Goal: Task Accomplishment & Management: Use online tool/utility

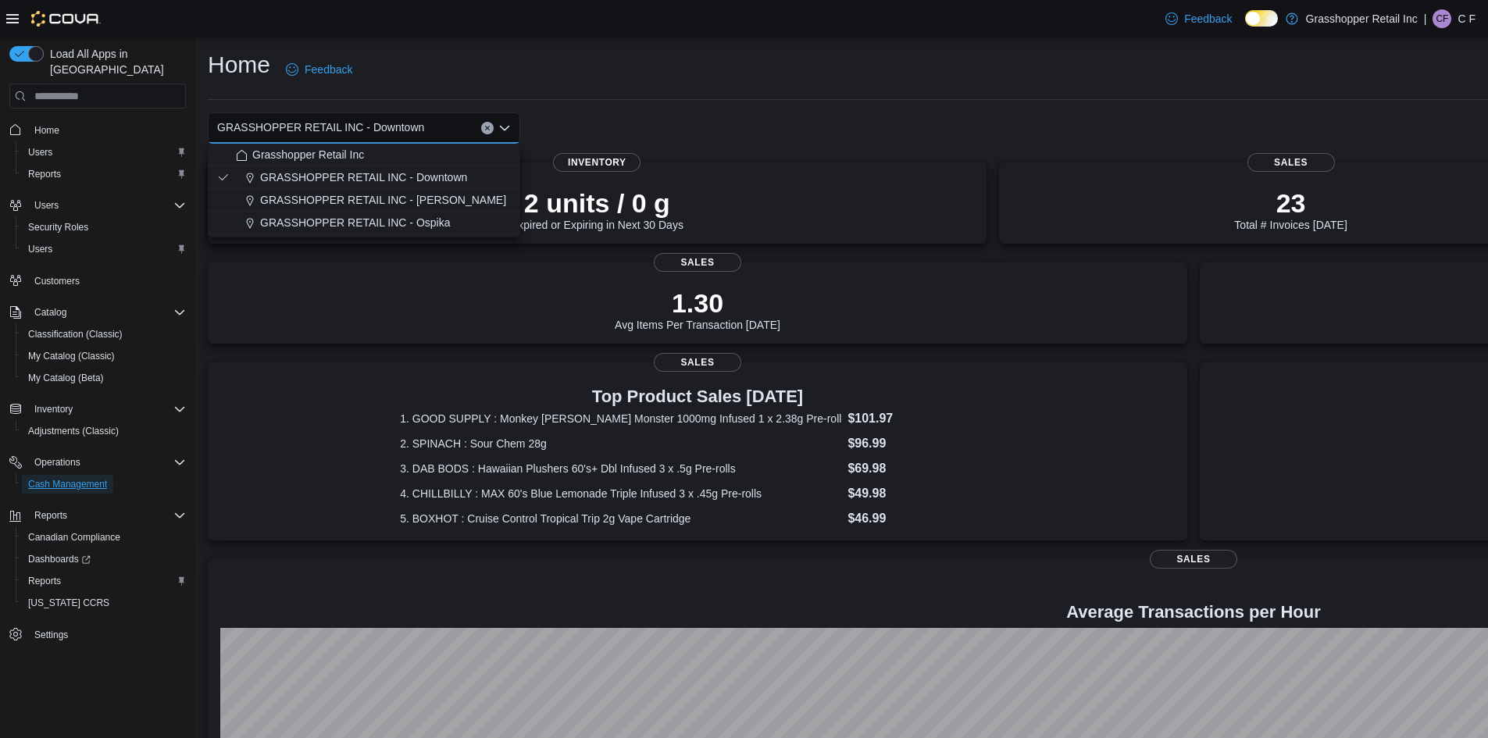
click at [77, 478] on span "Cash Management" at bounding box center [67, 484] width 79 height 13
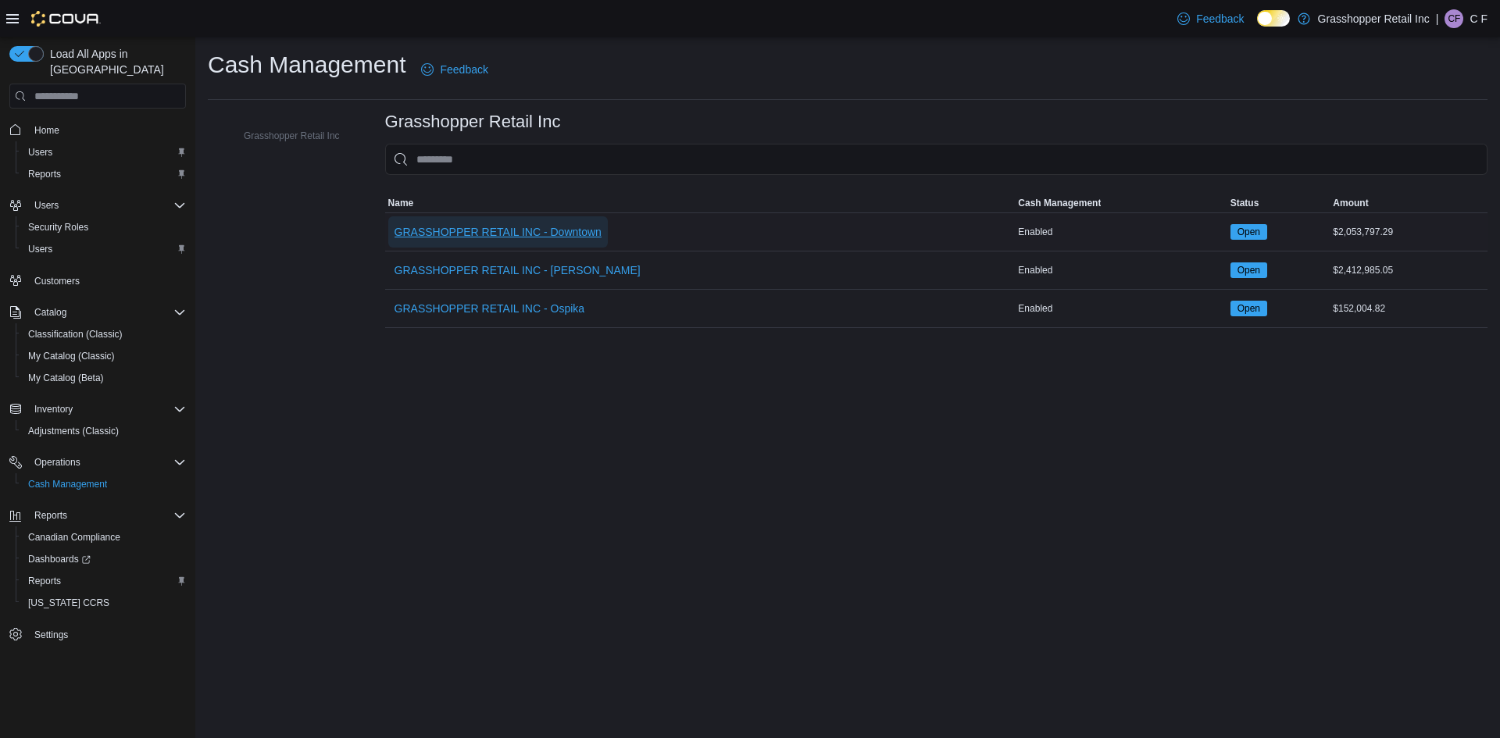
click at [537, 234] on span "GRASSHOPPER RETAIL INC - Downtown" at bounding box center [498, 232] width 207 height 16
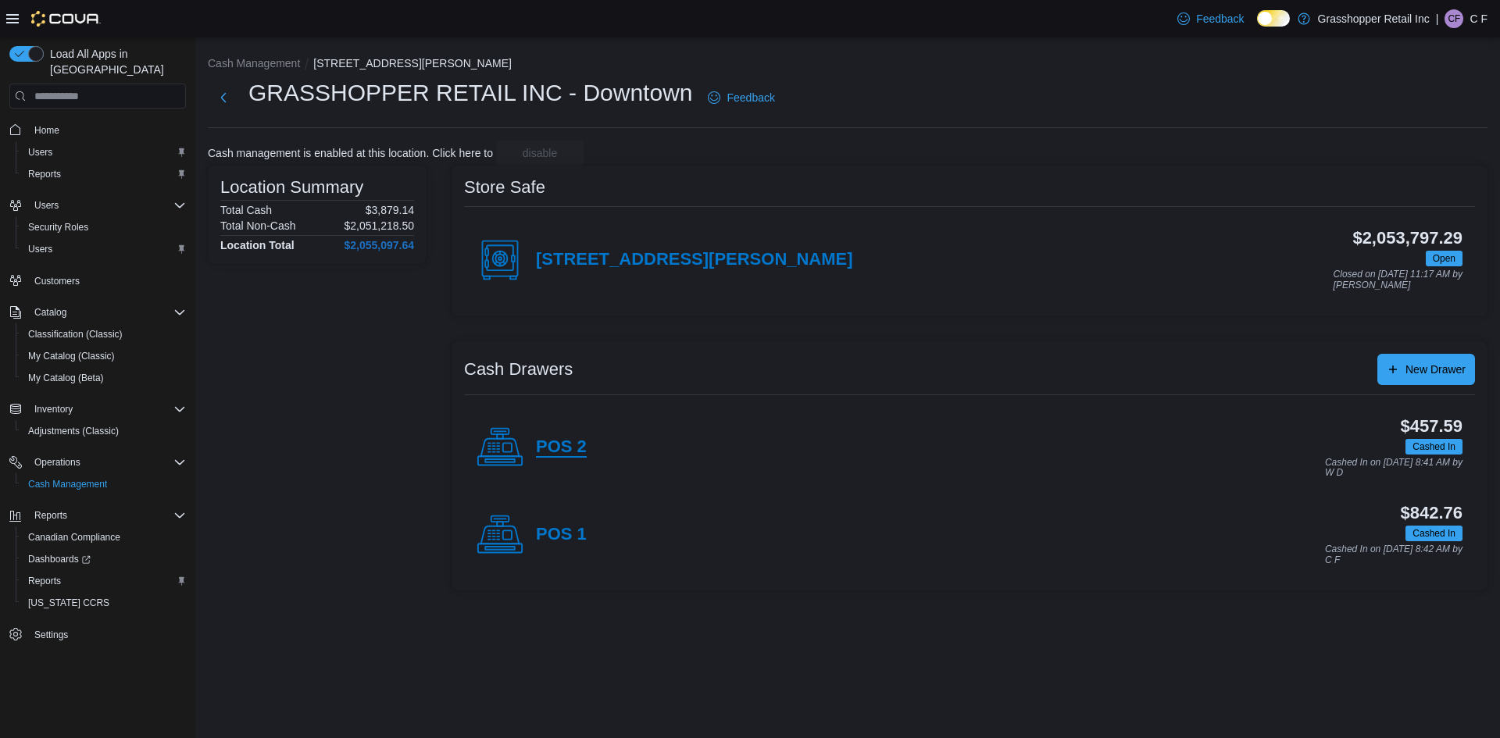
click at [560, 452] on h4 "POS 2" at bounding box center [561, 448] width 51 height 20
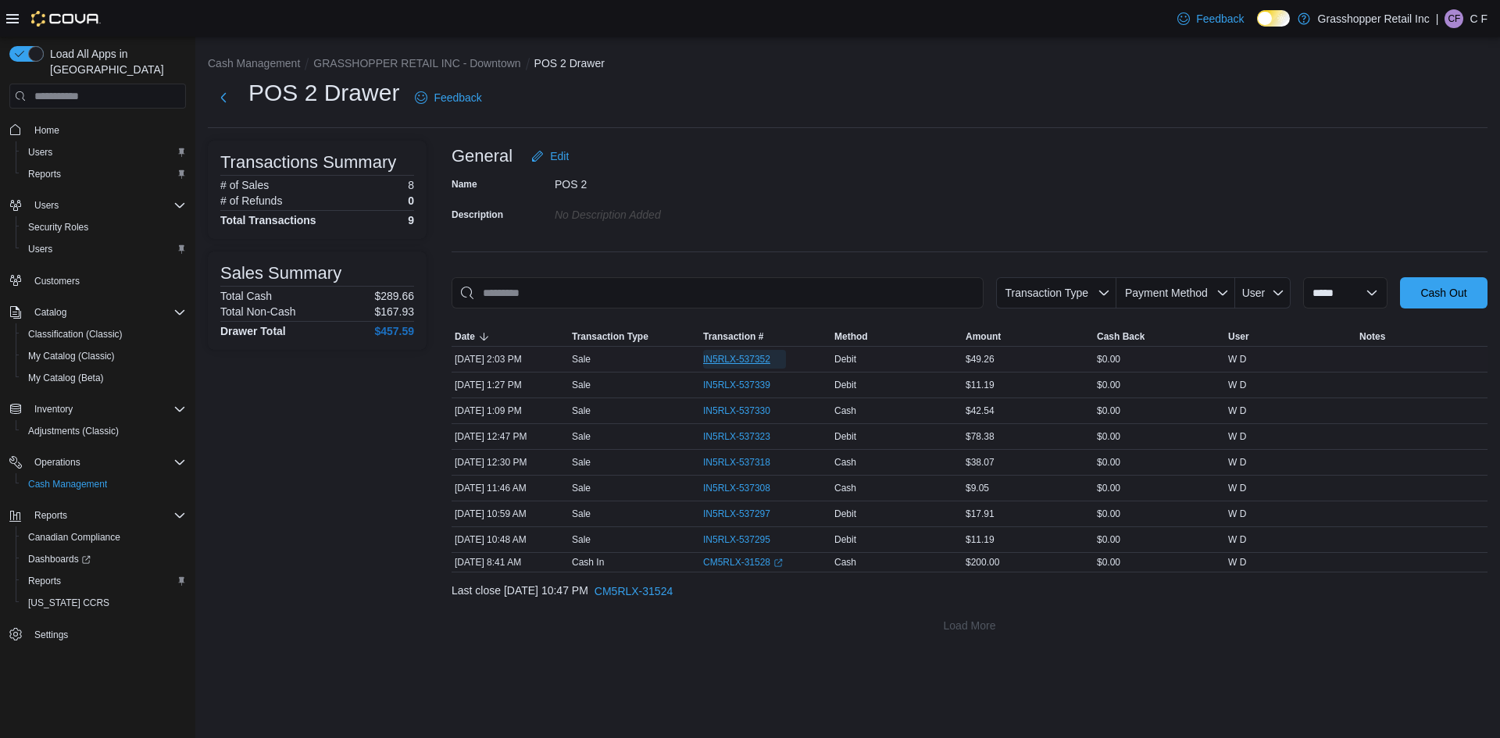
click at [745, 358] on span "IN5RLX-537352" at bounding box center [736, 359] width 67 height 13
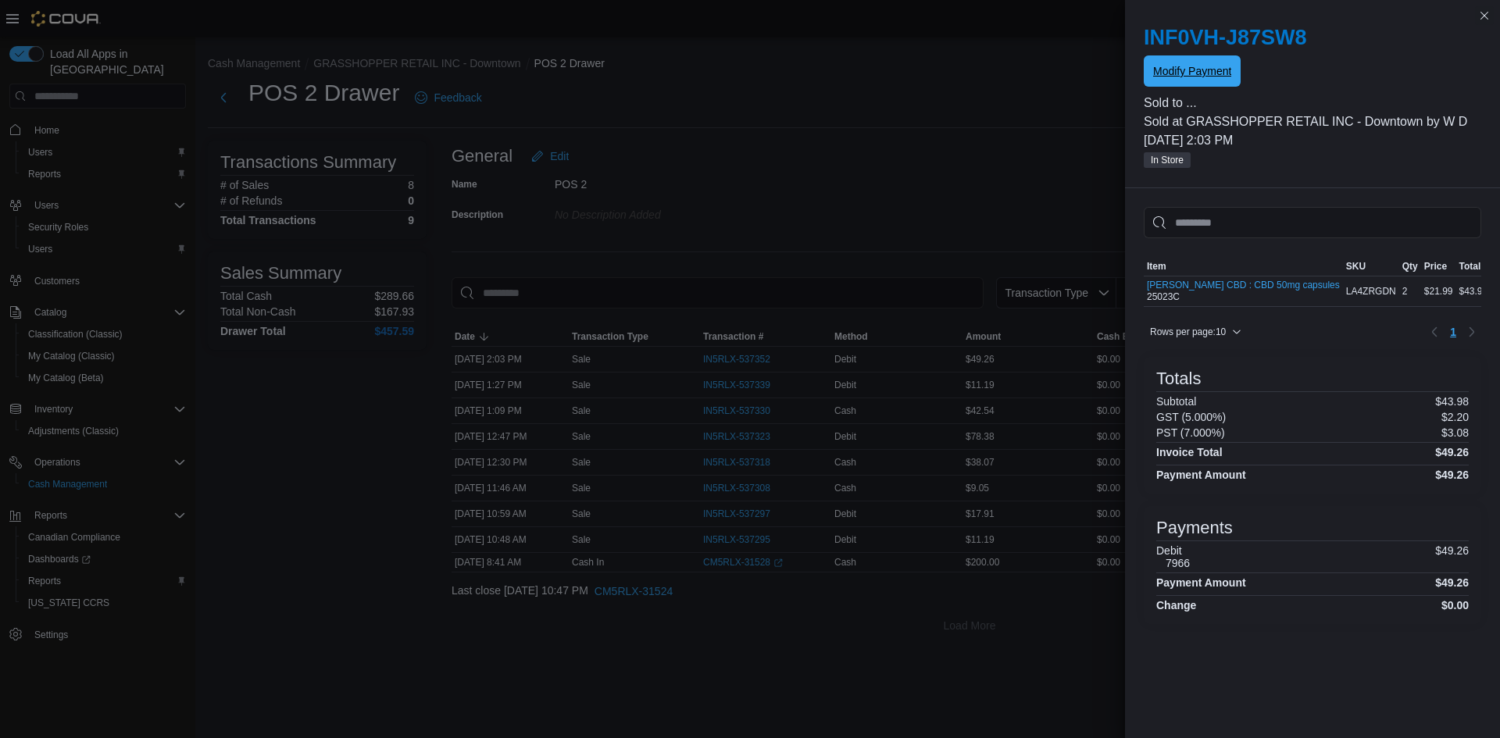
click at [1150, 67] on button "Modify Payment" at bounding box center [1192, 70] width 97 height 31
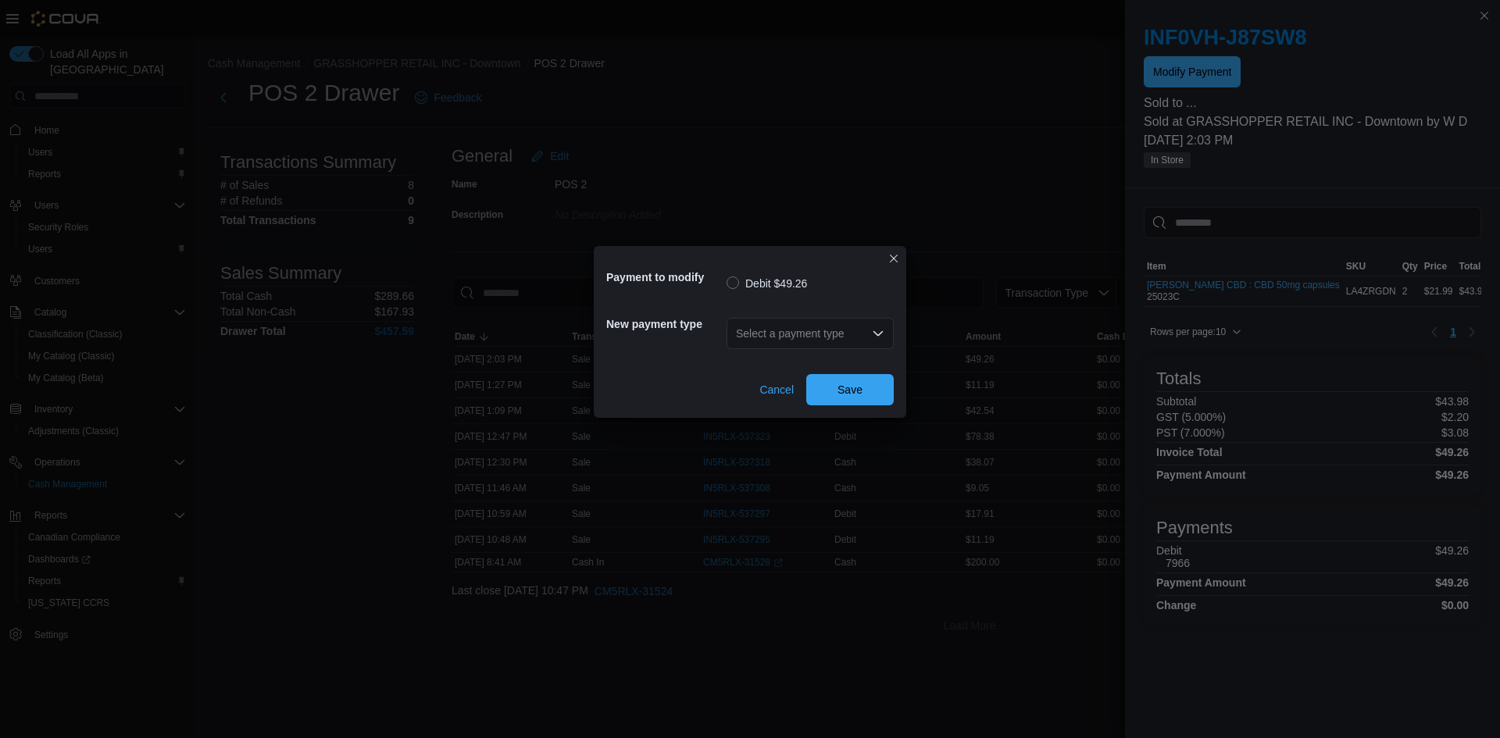
click at [824, 341] on div "Select a payment type" at bounding box center [810, 333] width 167 height 31
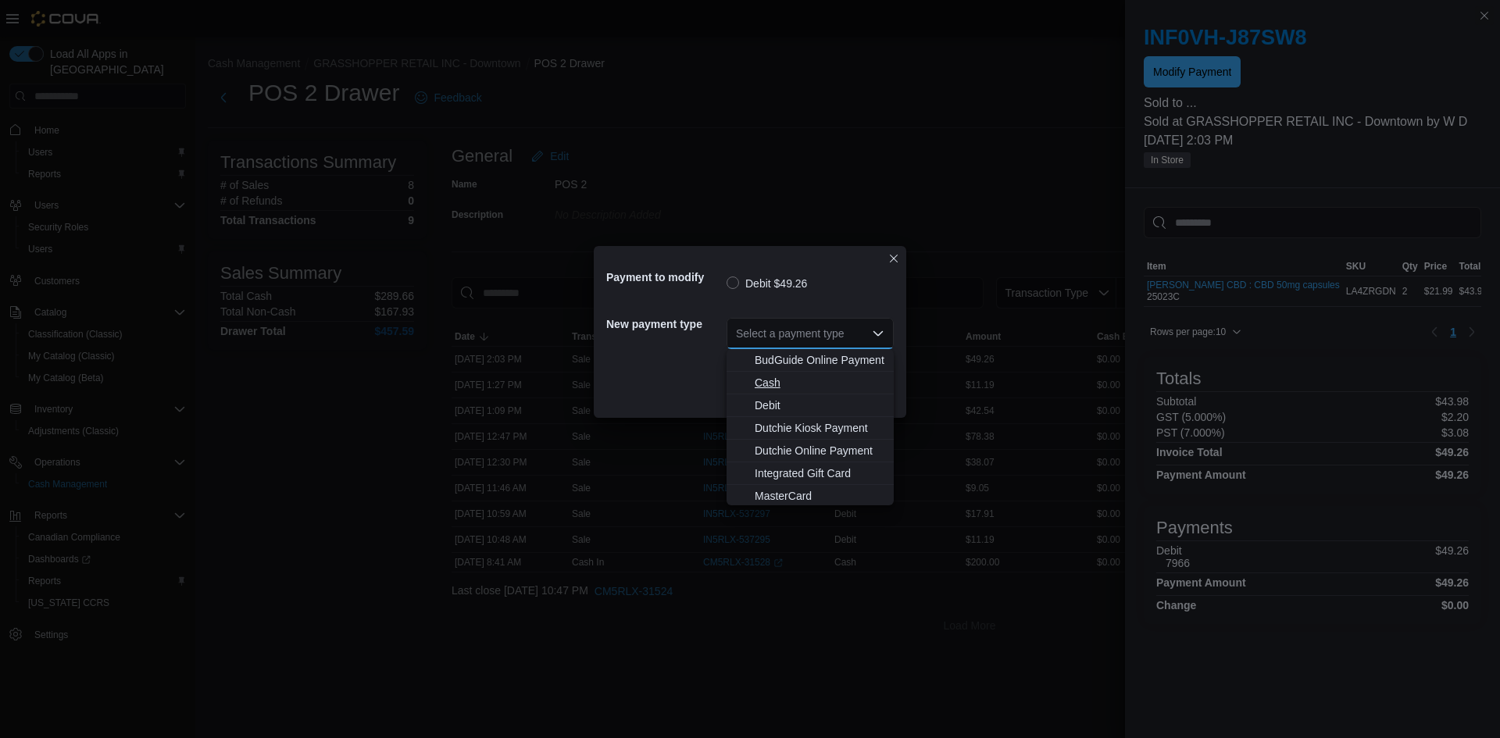
scroll to position [116, 0]
click at [809, 423] on span "MasterCard" at bounding box center [820, 426] width 130 height 16
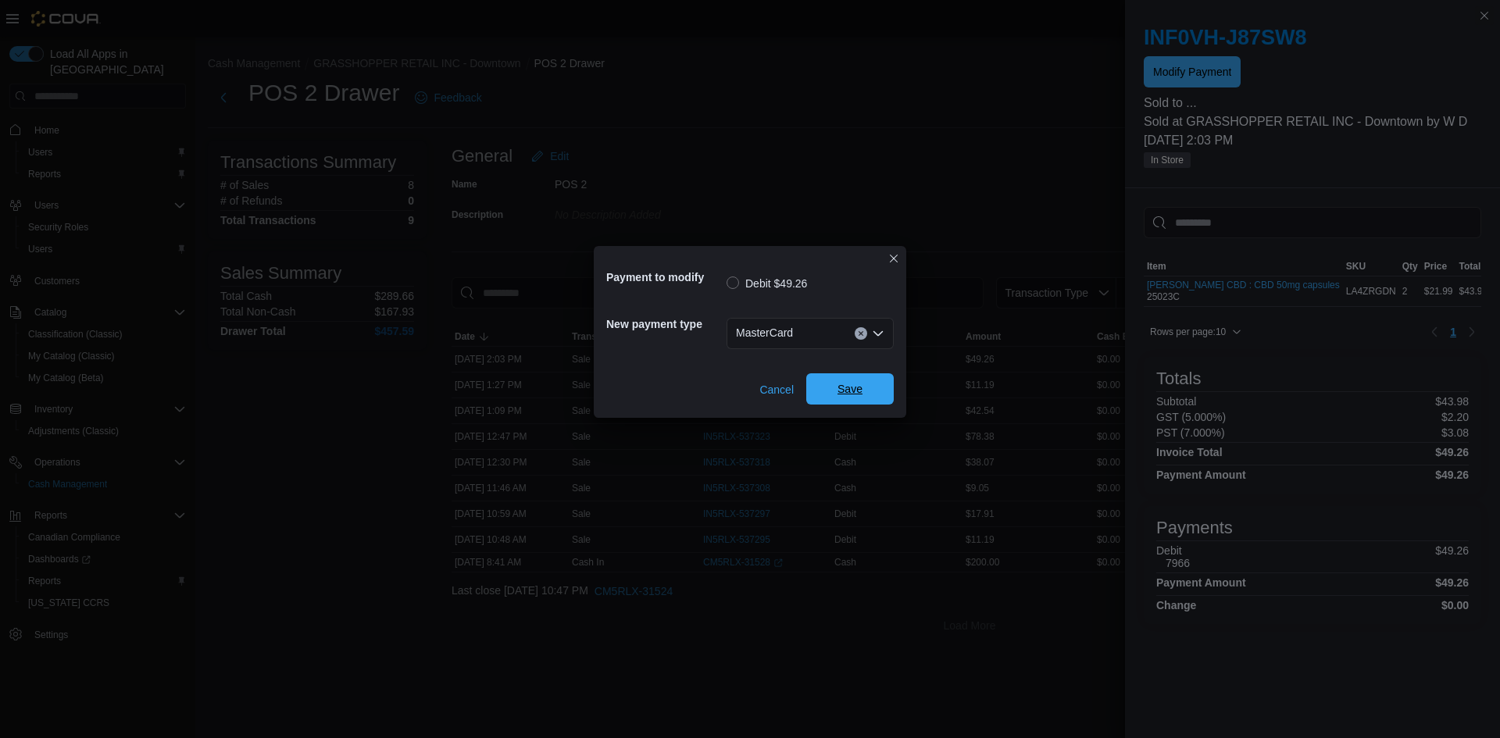
click at [856, 381] on span "Save" at bounding box center [850, 388] width 69 height 31
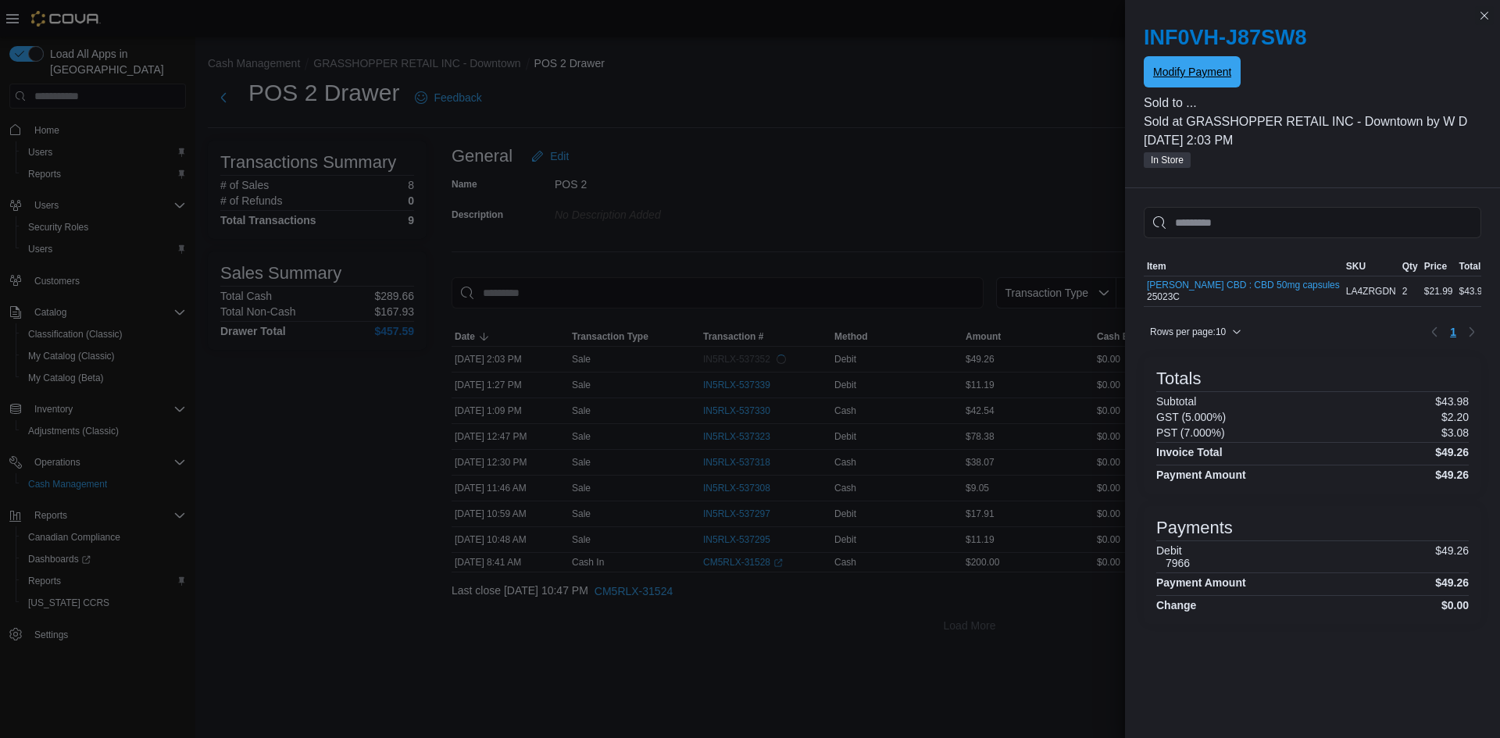
scroll to position [0, 0]
